Goal: Information Seeking & Learning: Learn about a topic

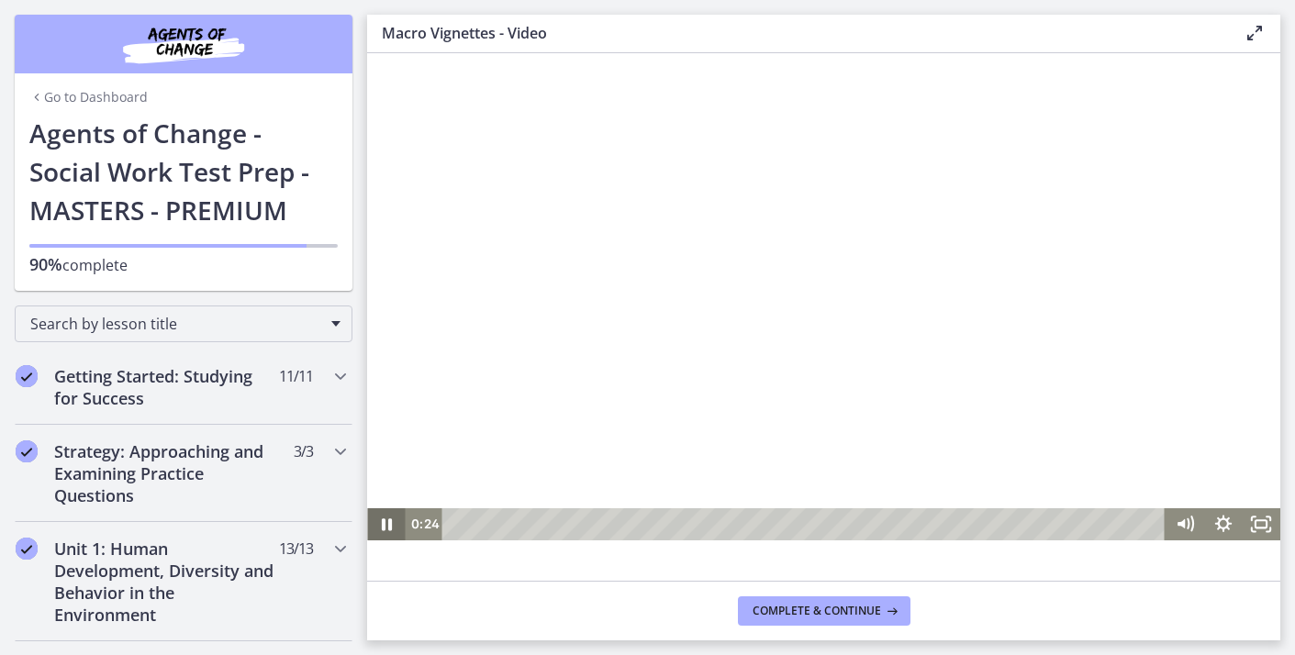
click at [388, 523] on icon "Pause" at bounding box center [387, 524] width 10 height 12
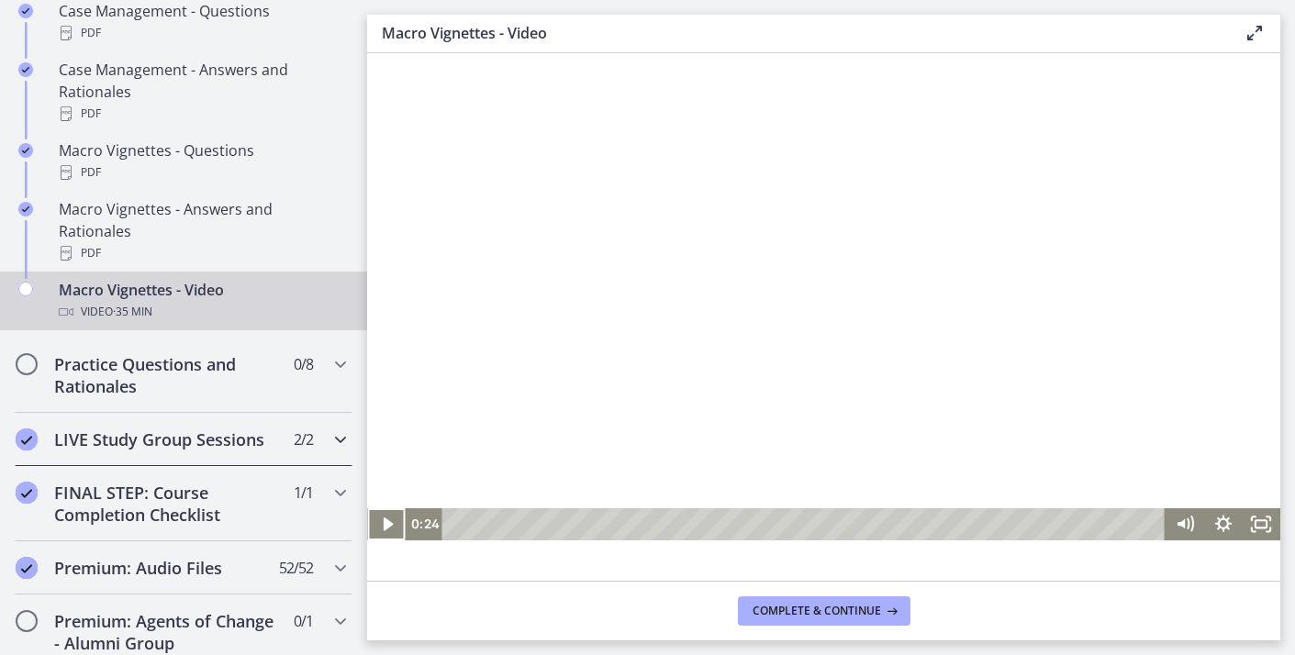
scroll to position [1899, 0]
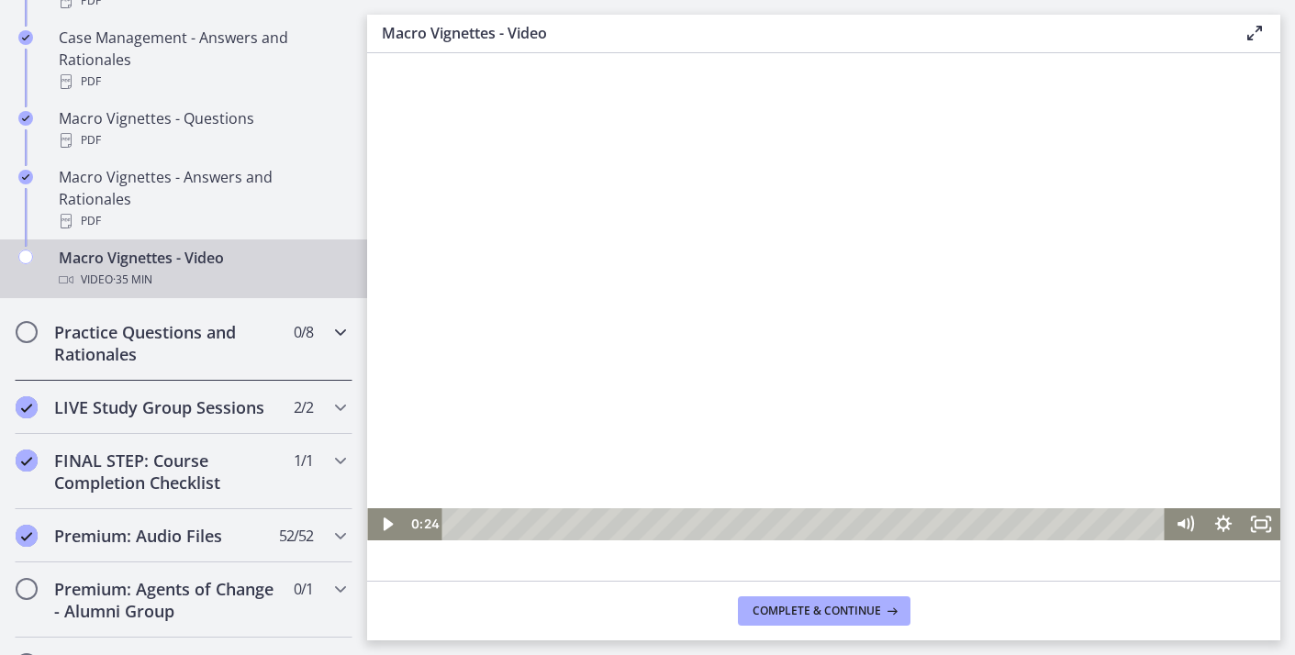
click at [342, 321] on icon "Chapters" at bounding box center [340, 332] width 22 height 22
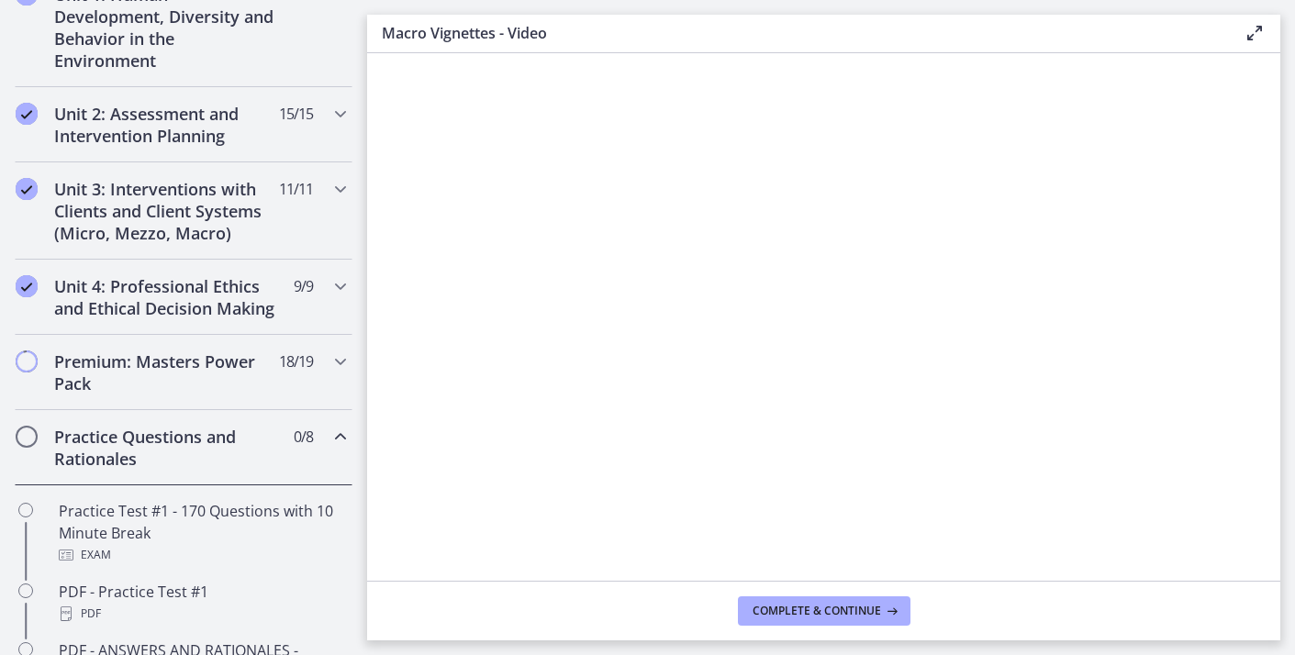
scroll to position [559, 0]
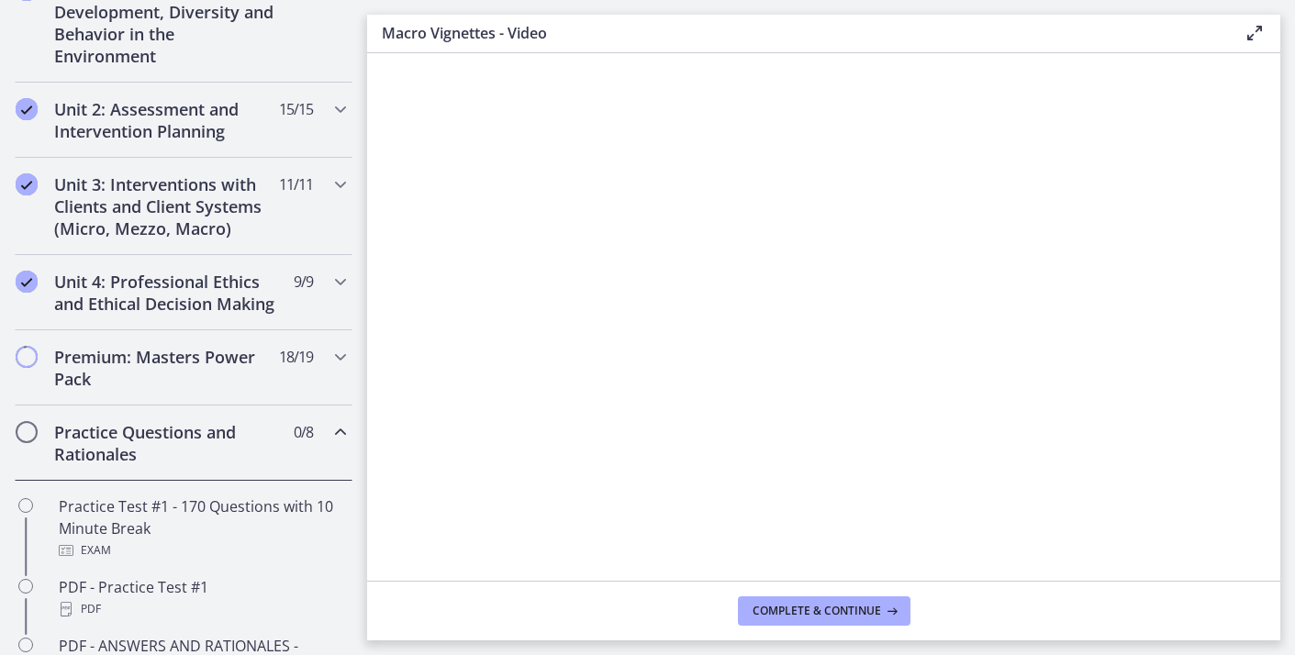
click at [340, 428] on icon "Chapters" at bounding box center [340, 432] width 22 height 22
